Goal: Transaction & Acquisition: Purchase product/service

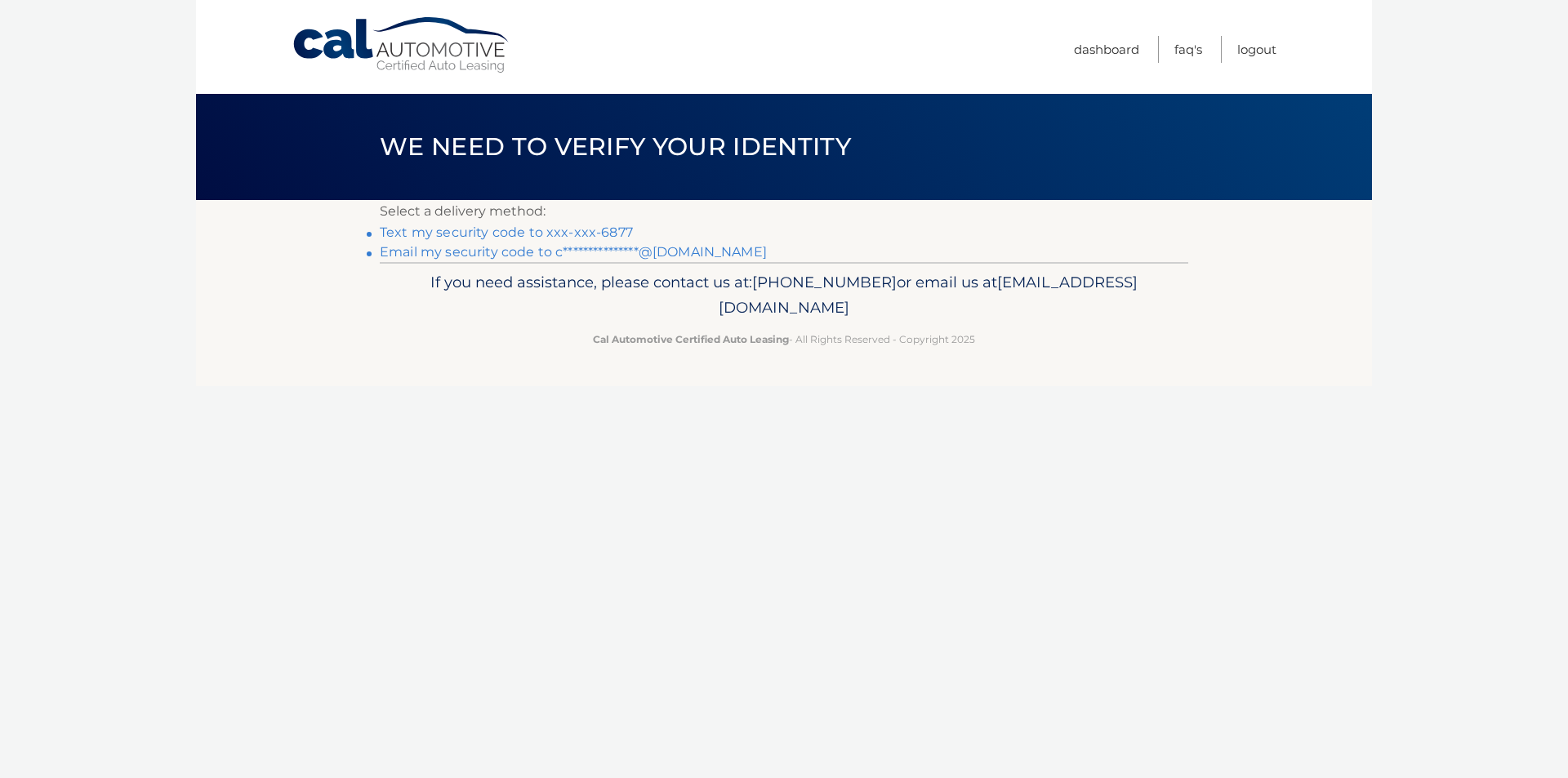
click at [555, 236] on link "Text my security code to xxx-xxx-6877" at bounding box center [507, 233] width 253 height 15
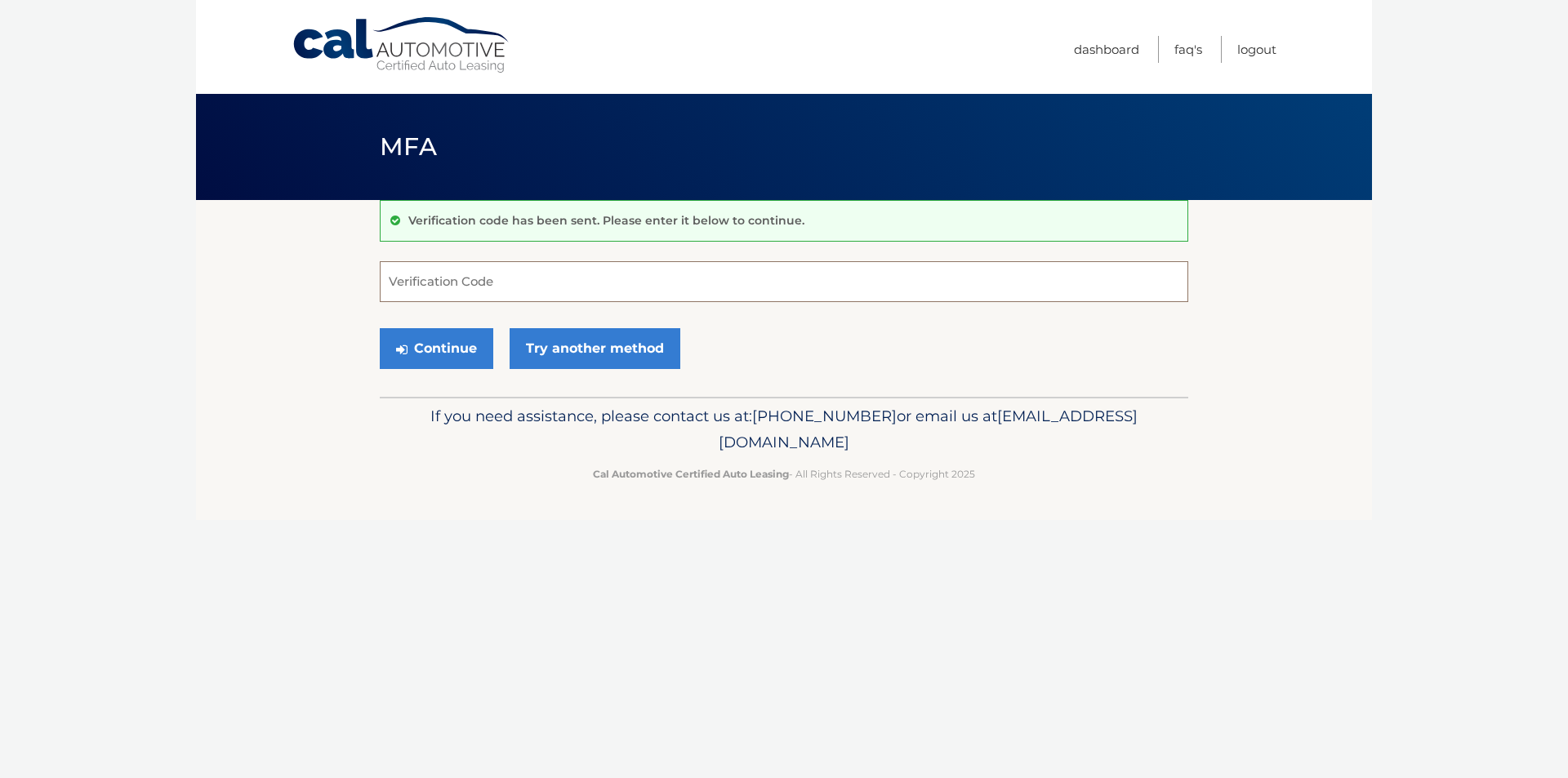
click at [477, 283] on input "Verification Code" at bounding box center [784, 281] width 809 height 41
type input "207936"
click at [458, 356] on button "Continue" at bounding box center [437, 348] width 113 height 41
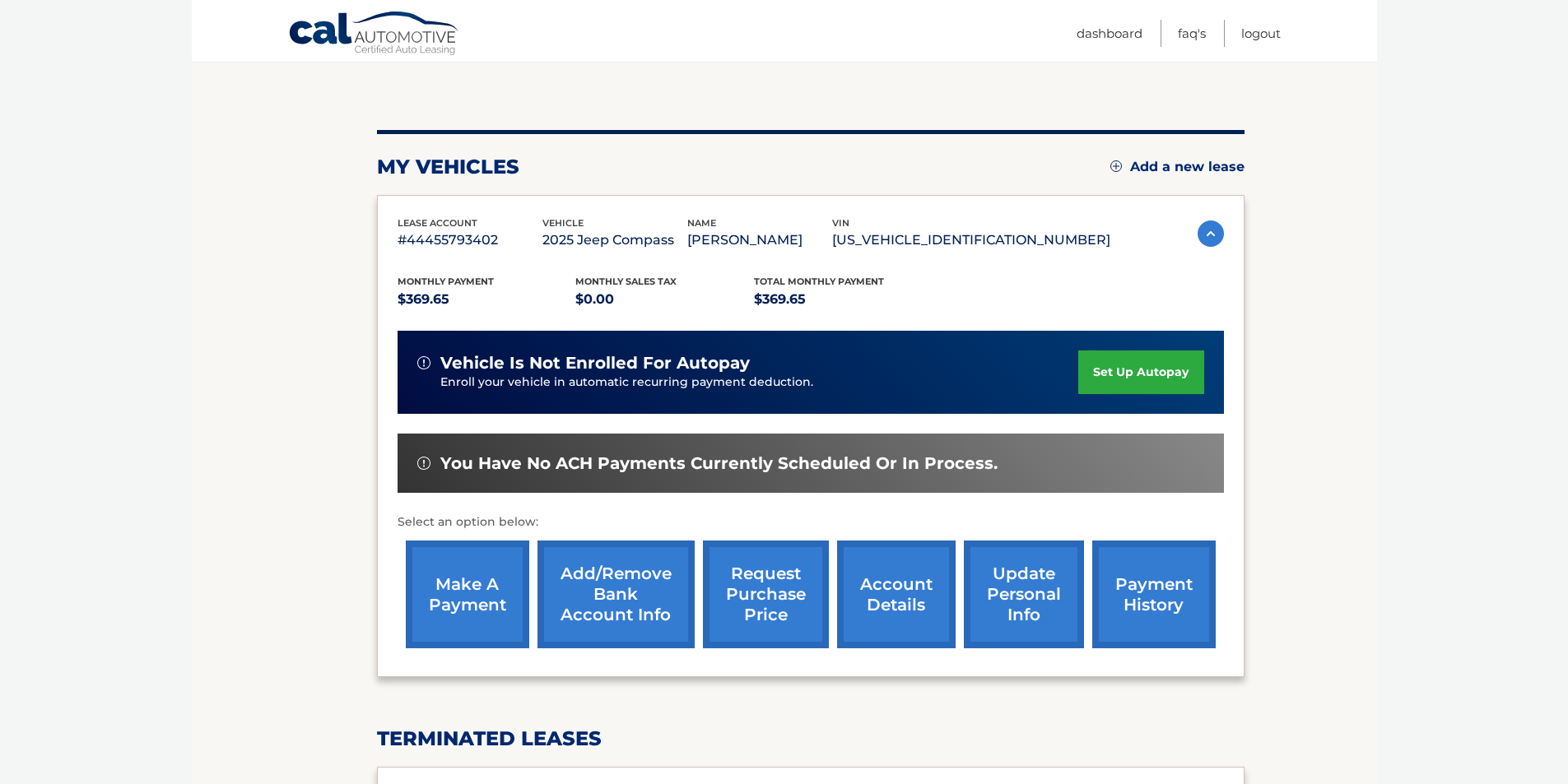
scroll to position [165, 0]
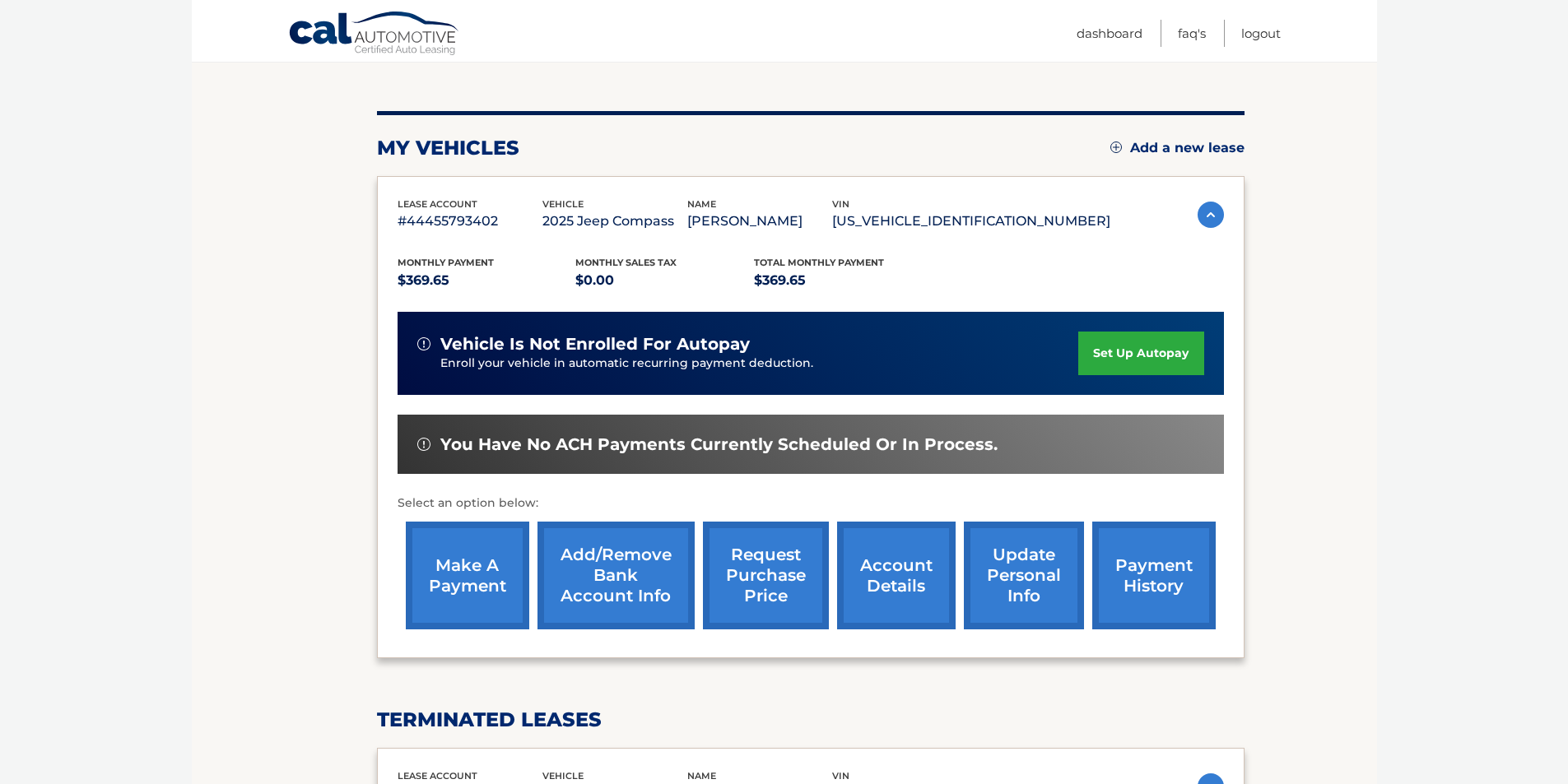
click at [481, 583] on link "make a payment" at bounding box center [468, 575] width 124 height 108
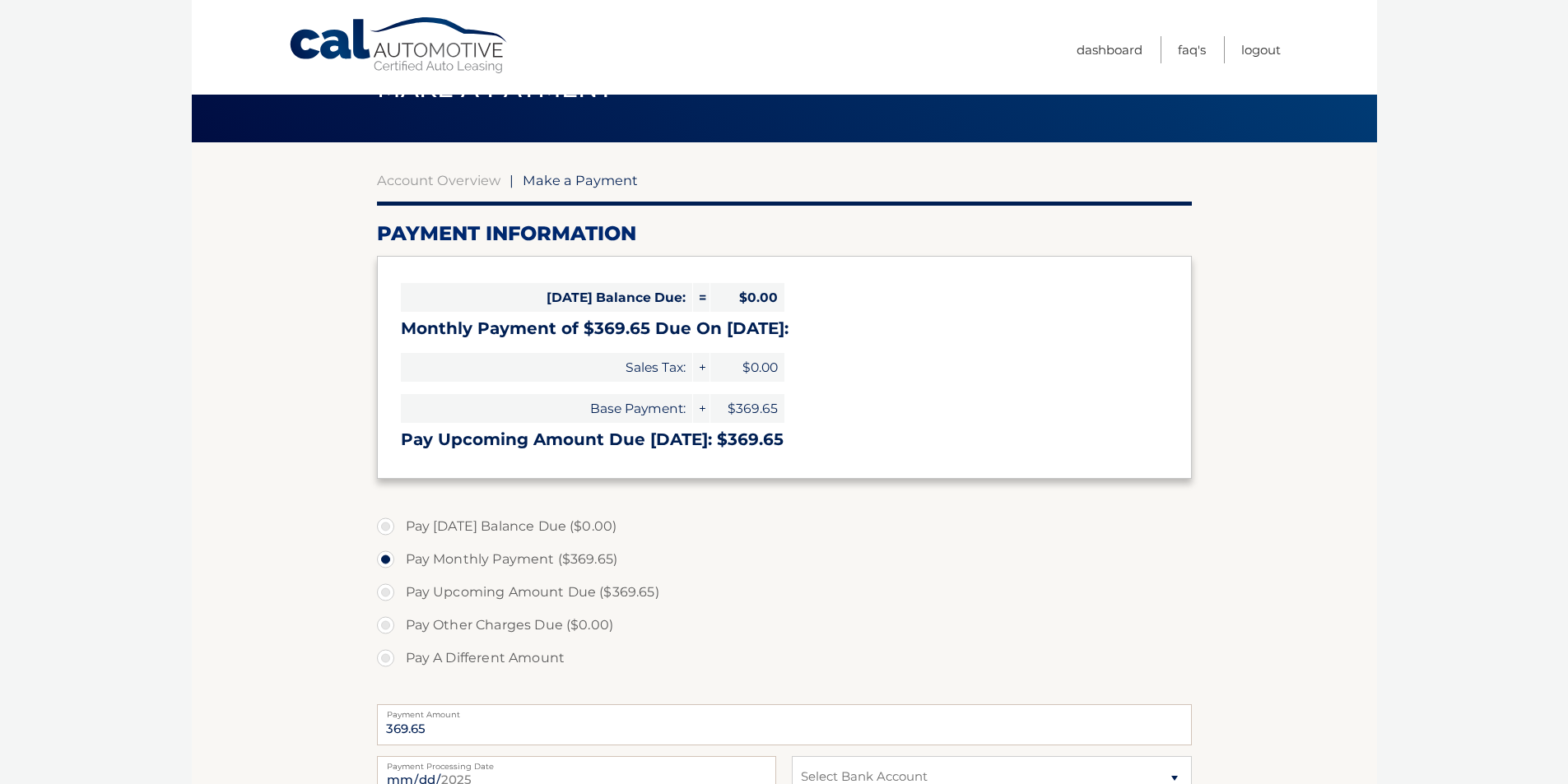
scroll to position [165, 0]
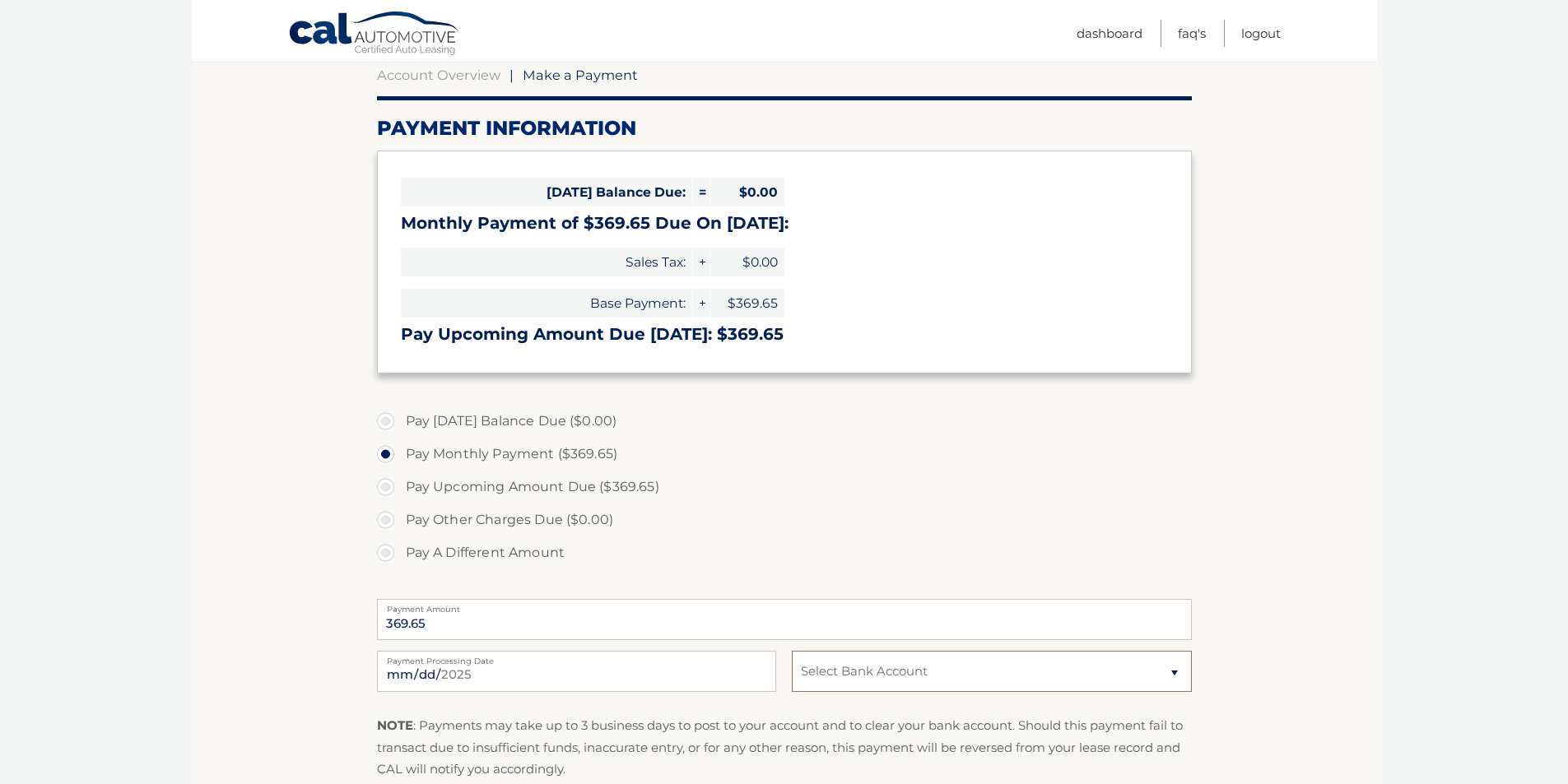
click at [864, 663] on select "Select Bank Account Checking FLAGSTAR BANK, NA *****3083 Checking JPMORGAN CHAS…" at bounding box center [991, 671] width 399 height 41
select select "OWQzZDZjOWMtZGM2YS00ZmQ5LTg0NjAtZjQyMDllNTNiZTZm"
click at [792, 651] on select "Select Bank Account Checking FLAGSTAR BANK, NA *****3083 Checking JPMORGAN CHAS…" at bounding box center [991, 671] width 399 height 41
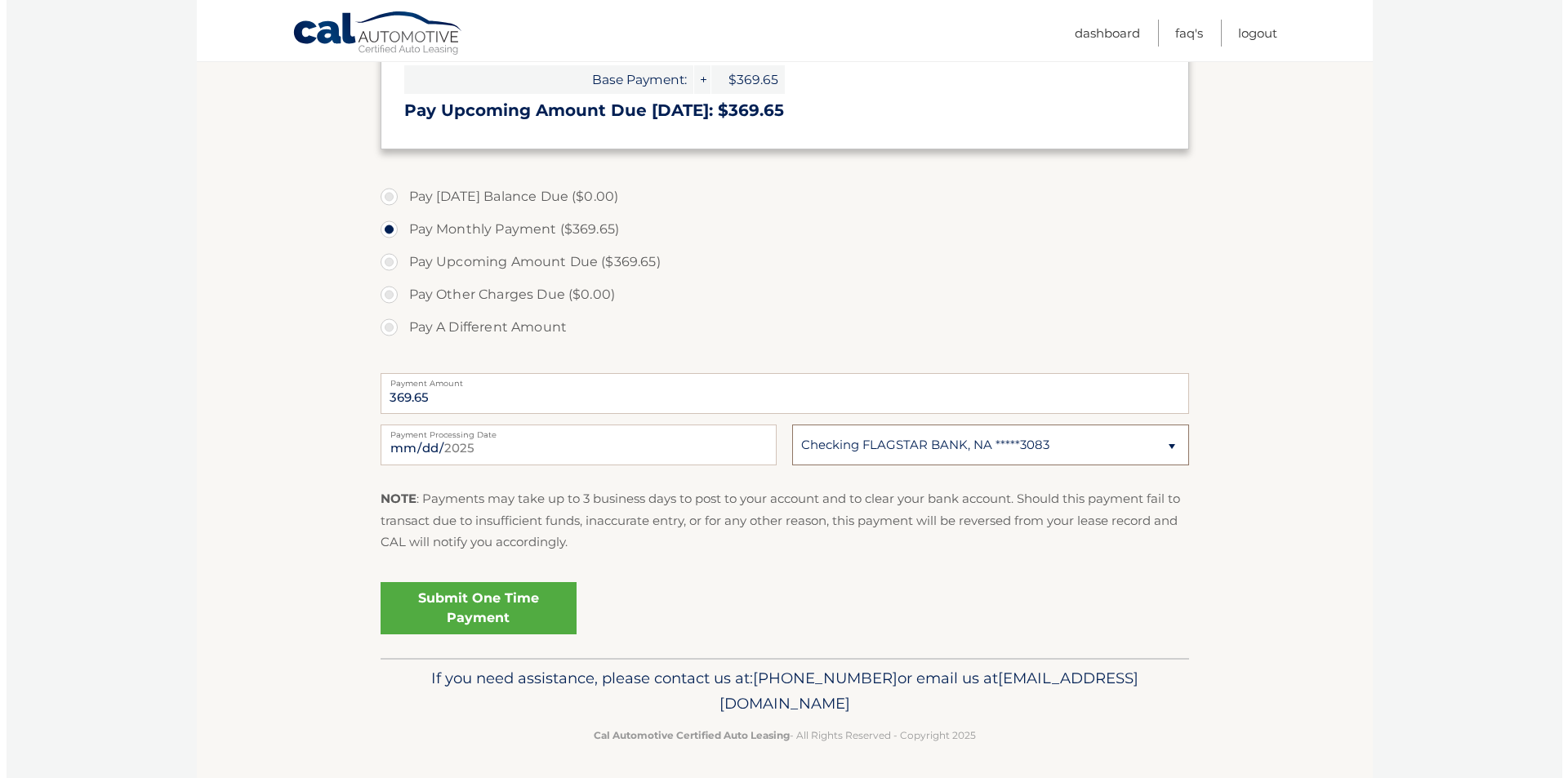
scroll to position [389, 0]
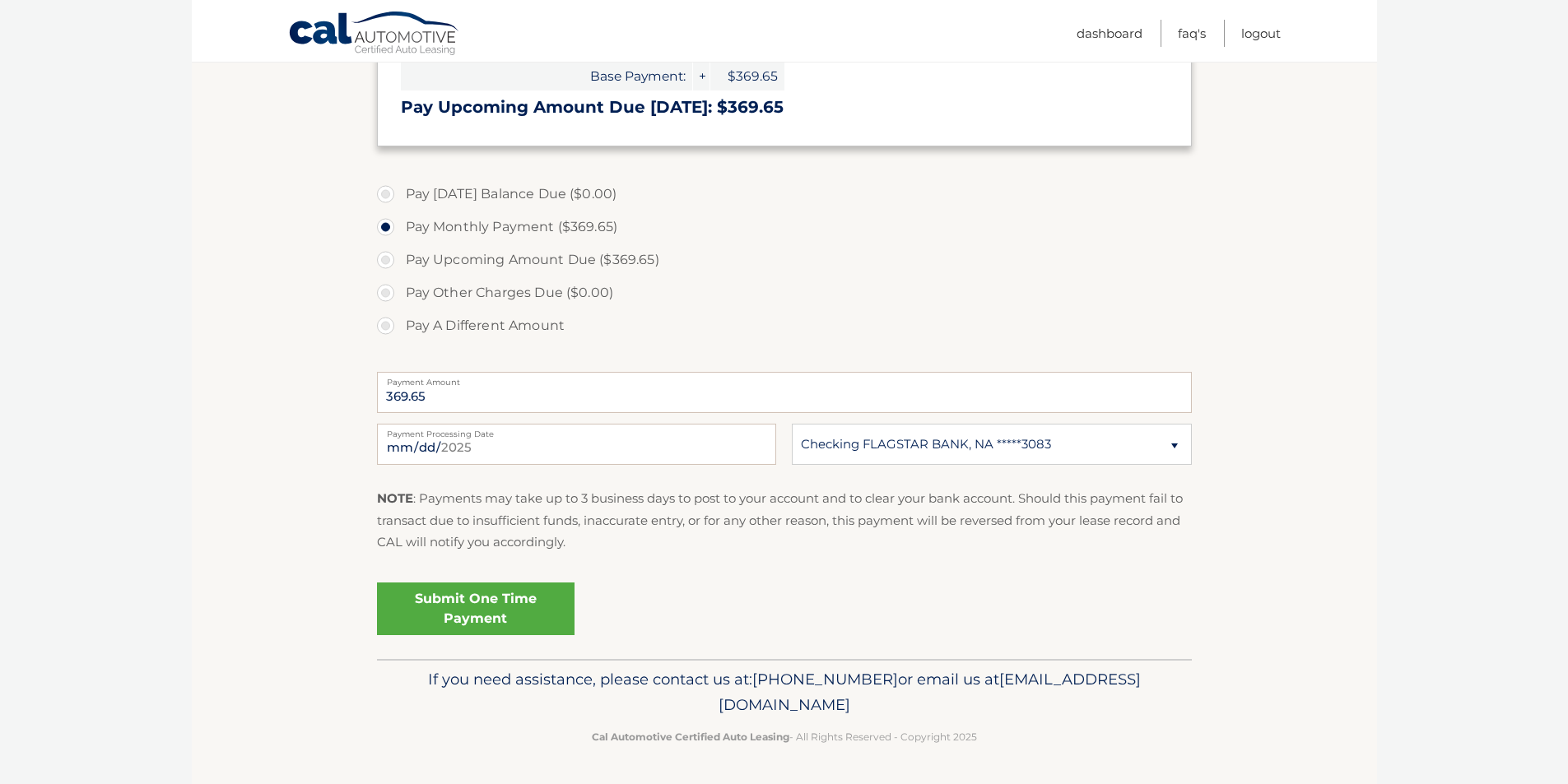
click at [466, 602] on link "Submit One Time Payment" at bounding box center [476, 609] width 197 height 52
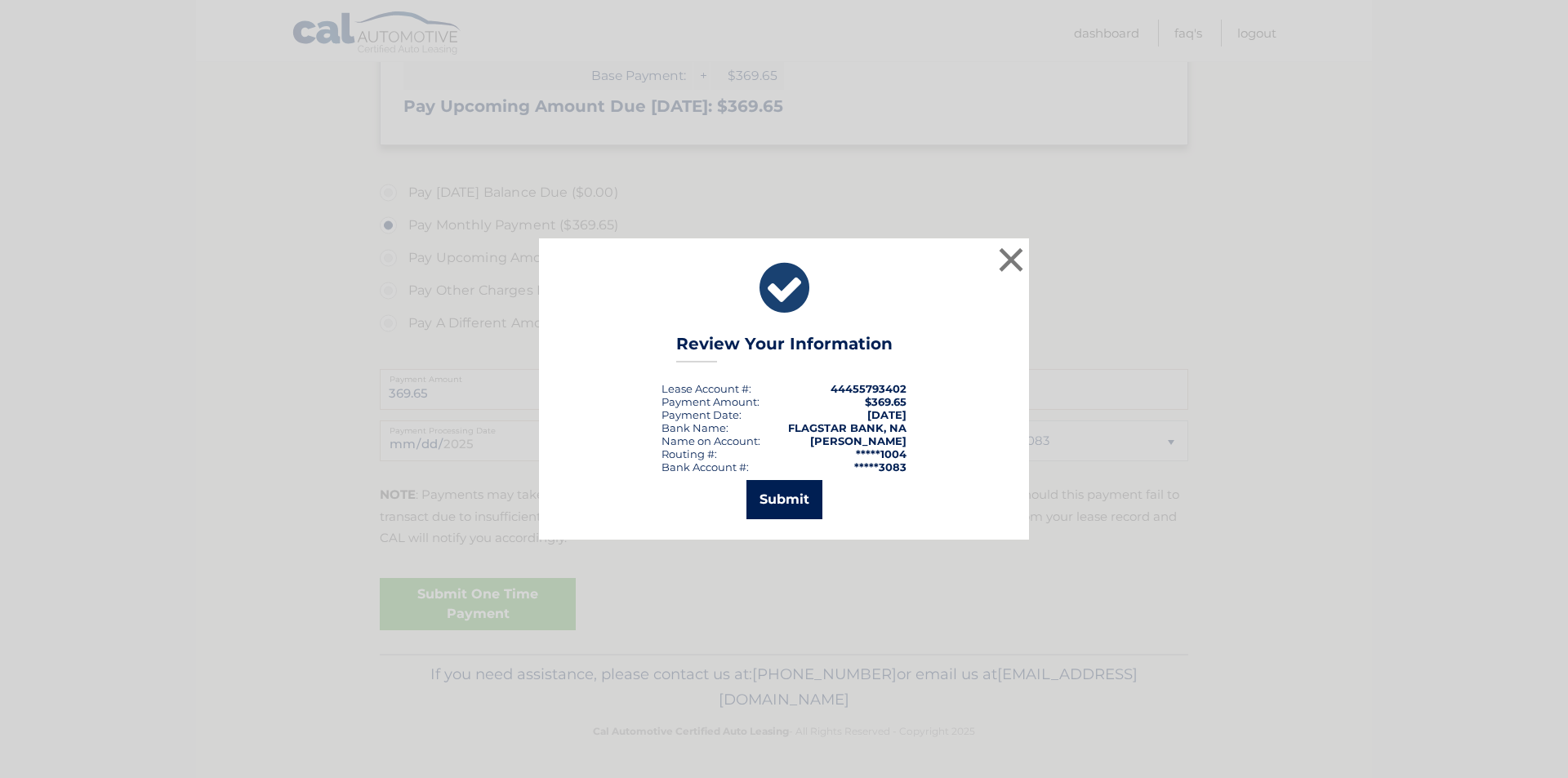
click at [789, 496] on button "Submit" at bounding box center [784, 499] width 76 height 39
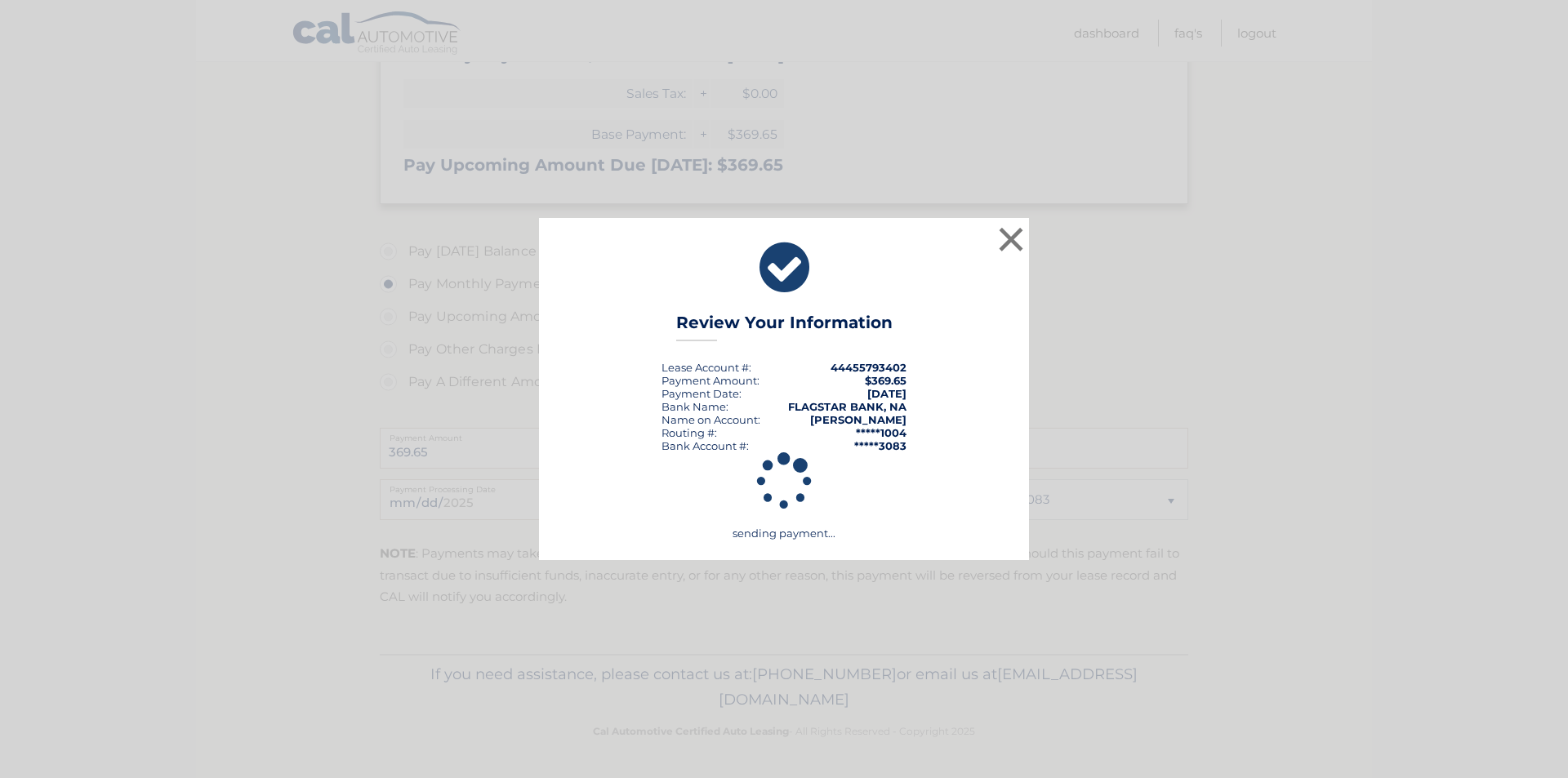
scroll to position [330, 0]
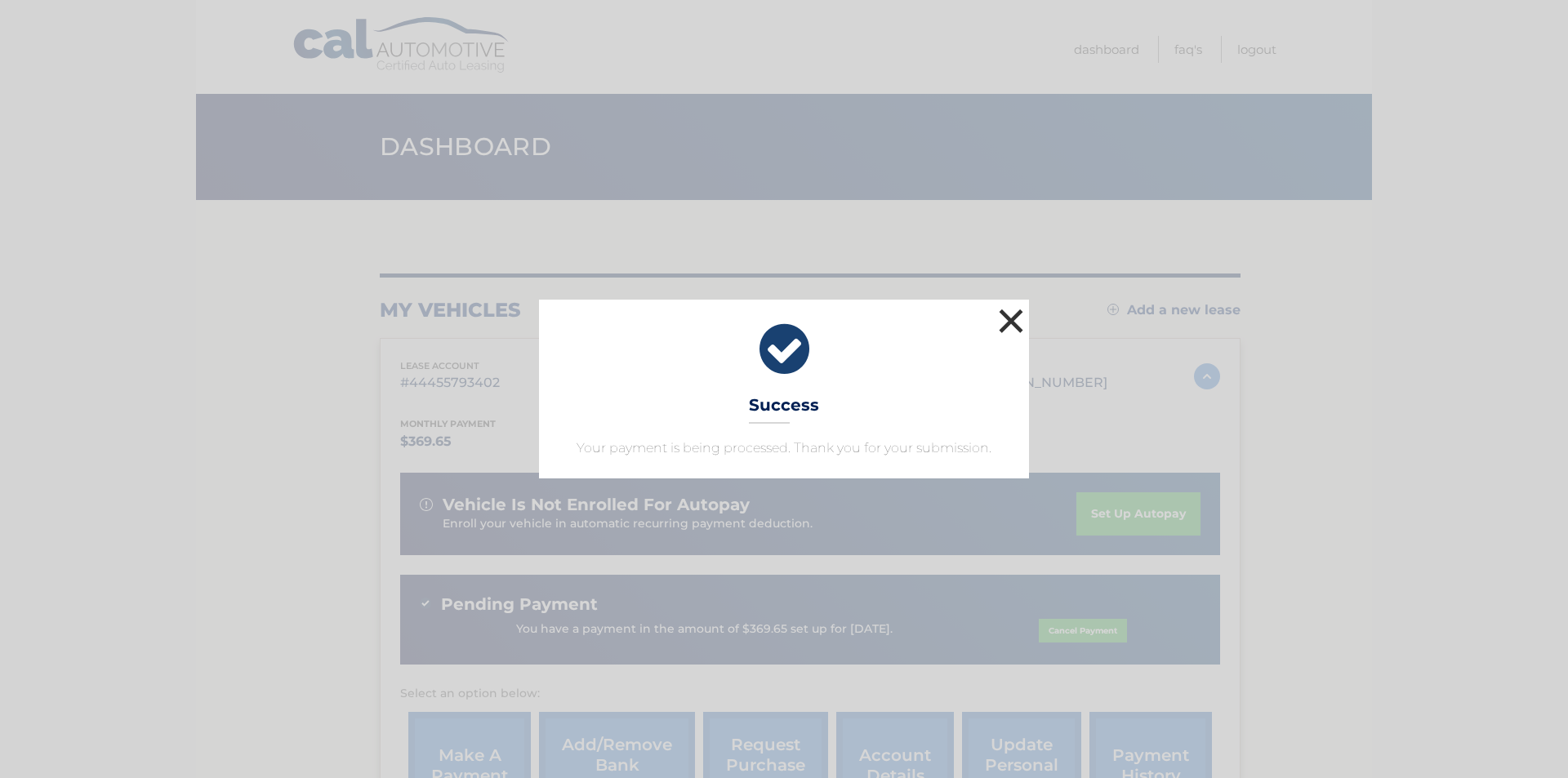
click at [1010, 320] on button "×" at bounding box center [1011, 320] width 33 height 33
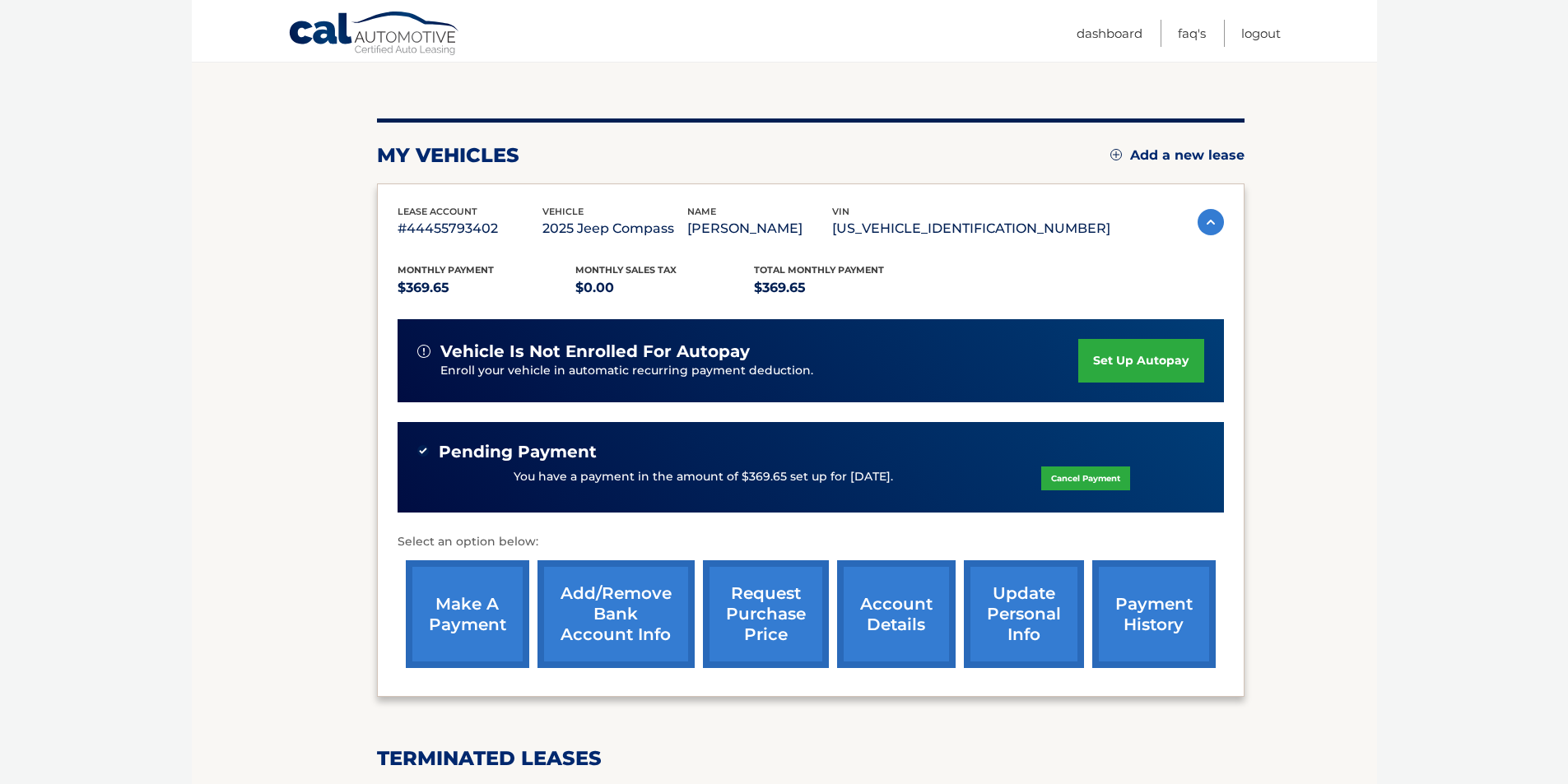
scroll to position [165, 0]
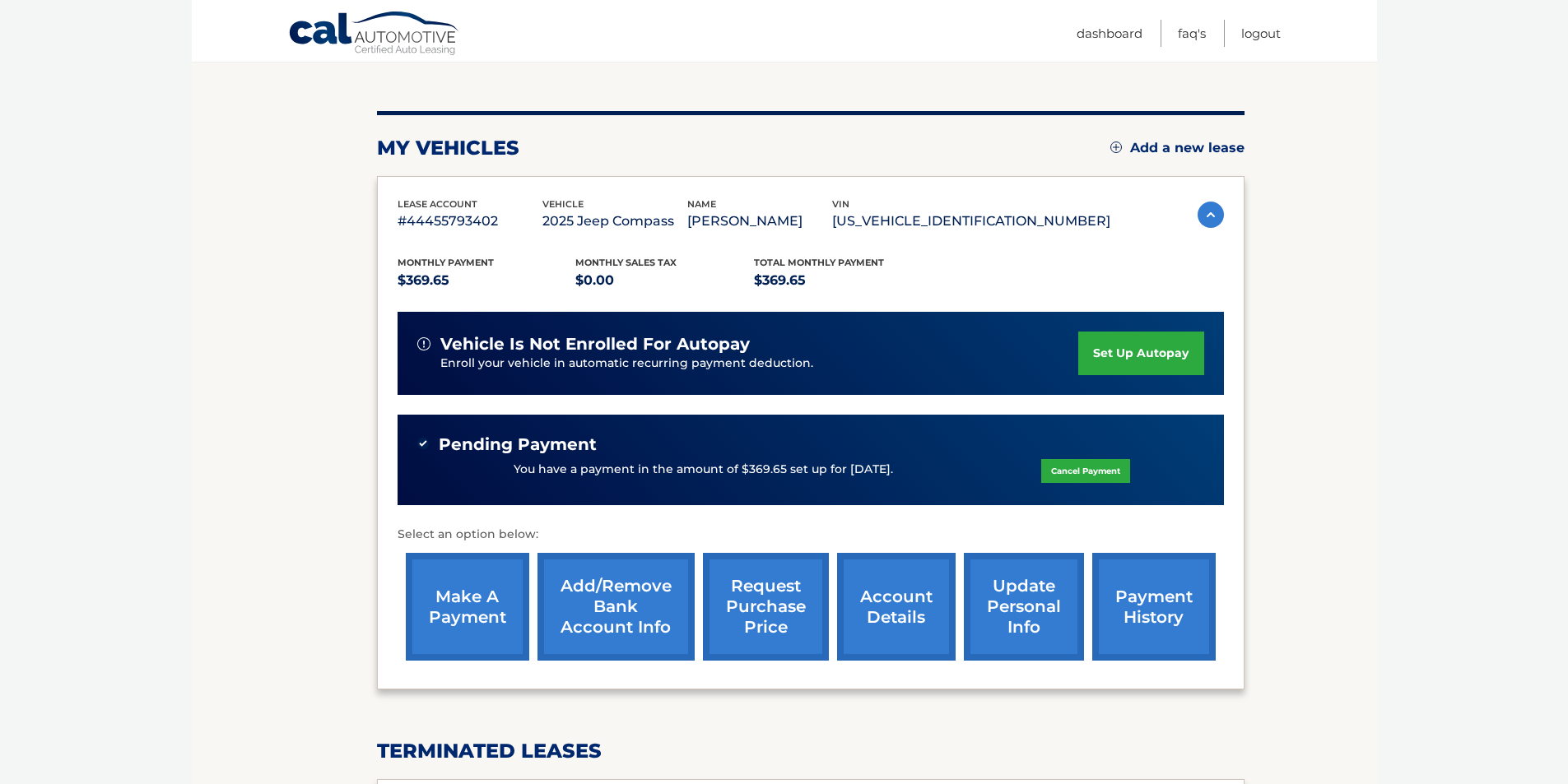
click at [886, 629] on link "account details" at bounding box center [896, 606] width 118 height 108
click at [1201, 597] on link "payment history" at bounding box center [1154, 606] width 124 height 108
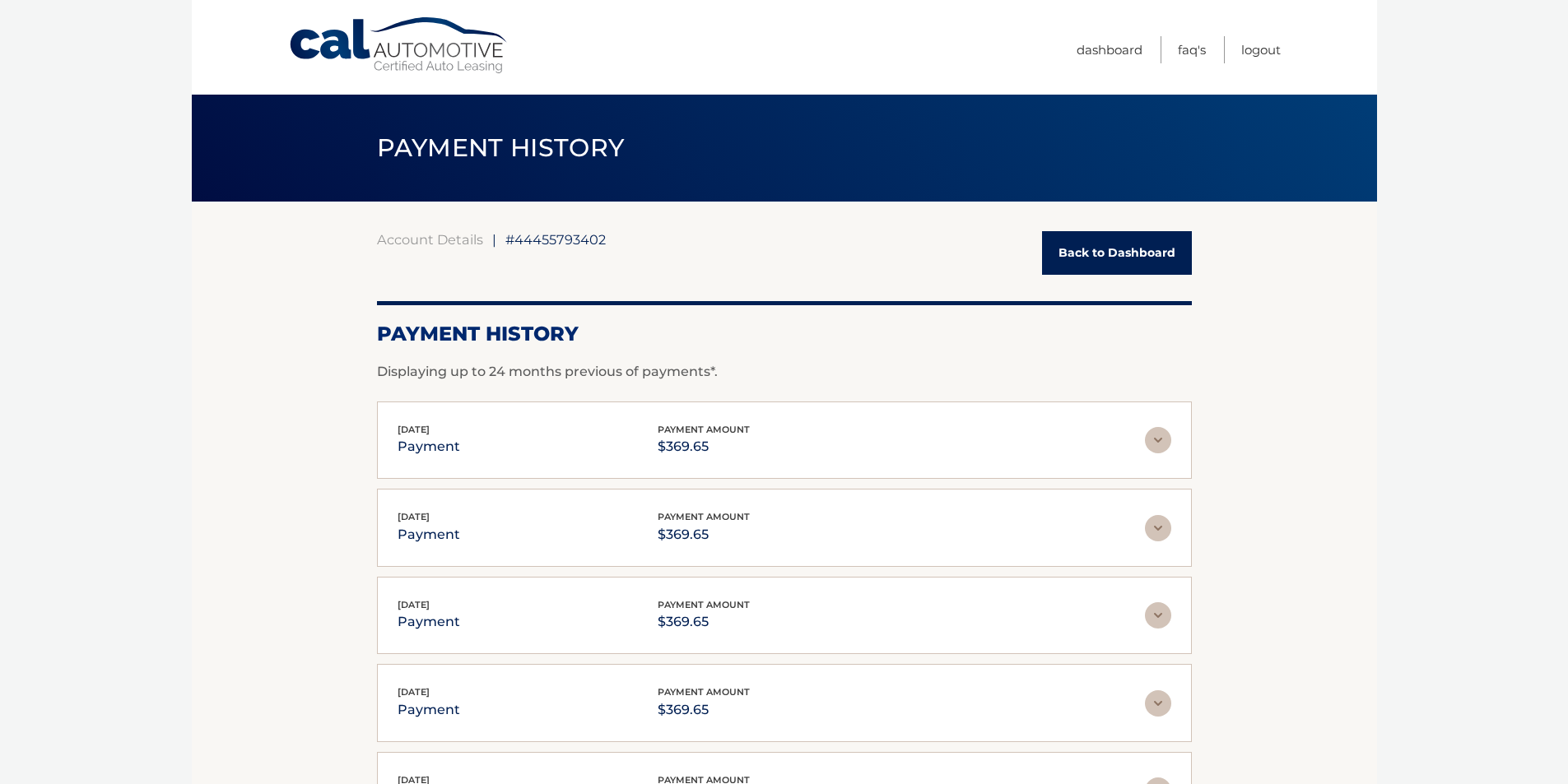
scroll to position [165, 0]
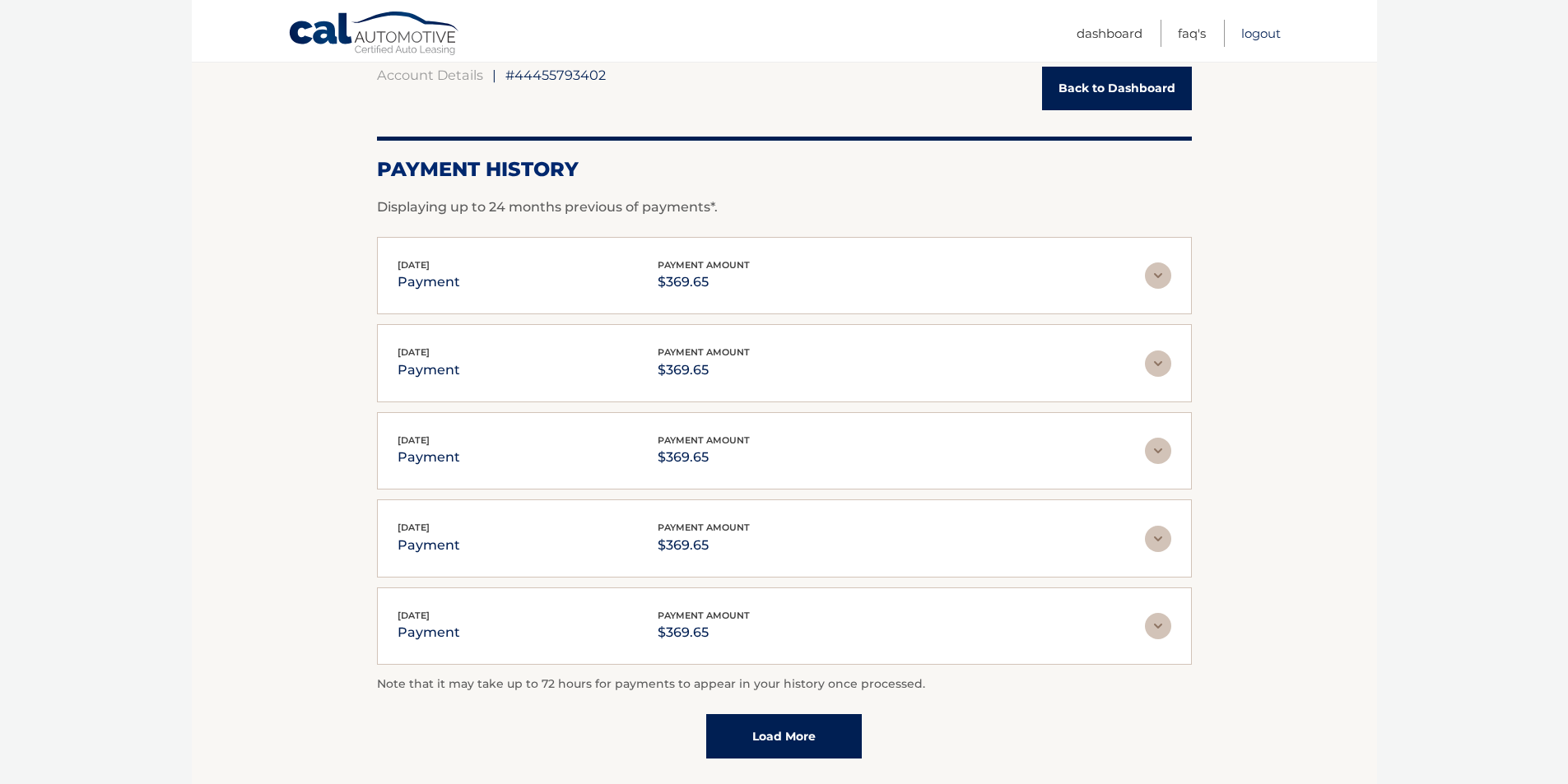
click at [1258, 33] on link "Logout" at bounding box center [1260, 33] width 39 height 28
